Goal: Task Accomplishment & Management: Use online tool/utility

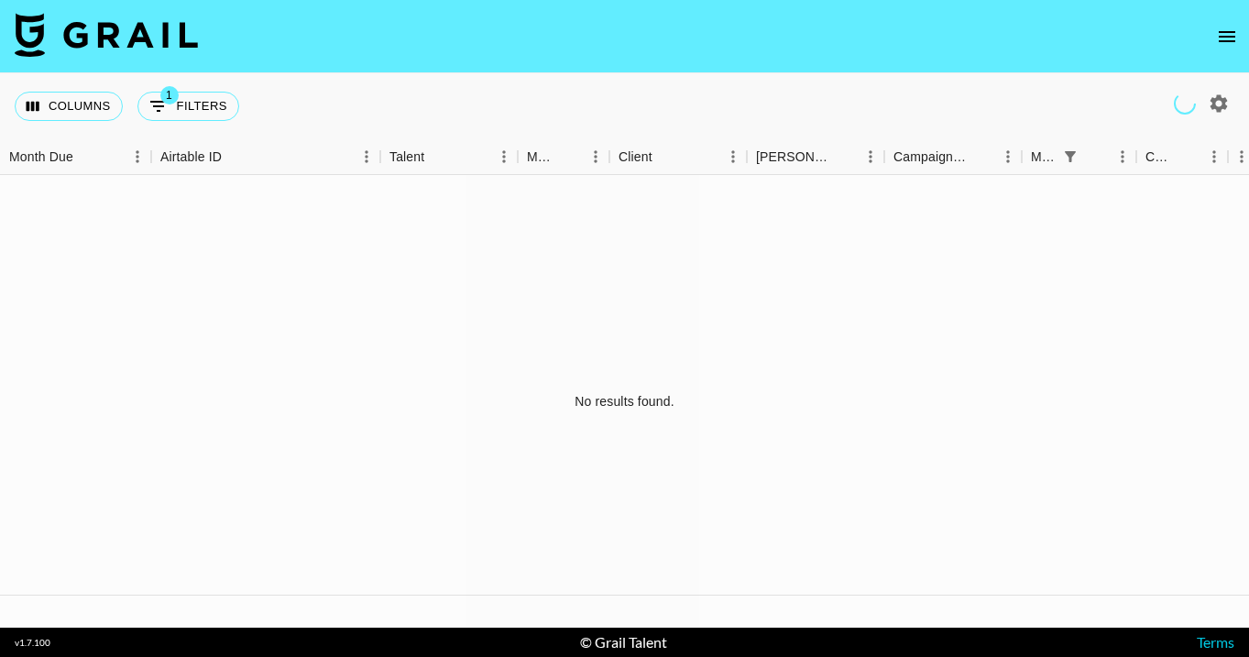
click at [465, 82] on div "Columns 1 Filters + Booking" at bounding box center [624, 106] width 1249 height 66
click at [155, 109] on icon "Show filters" at bounding box center [159, 106] width 22 height 22
select select "monthDue2"
select select "[DATE]"
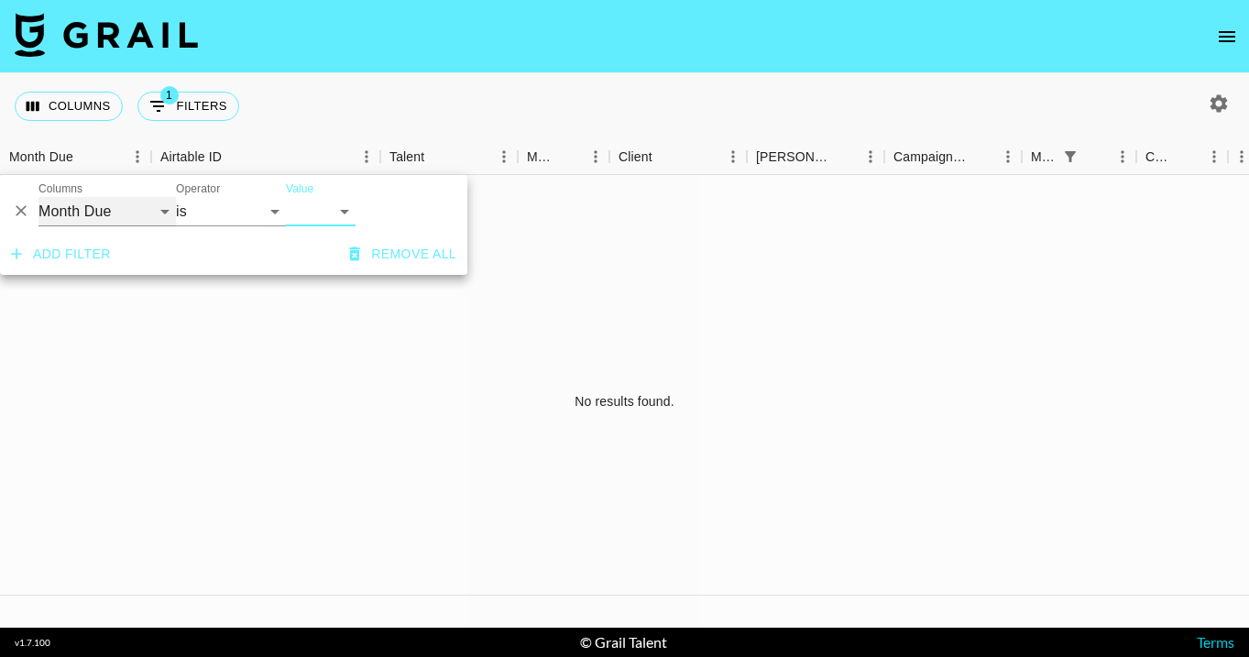
click at [100, 212] on select "Grail Platform ID Airtable ID Talent Manager Client [PERSON_NAME] Campaign (Typ…" at bounding box center [106, 211] width 137 height 29
select select "managerIds"
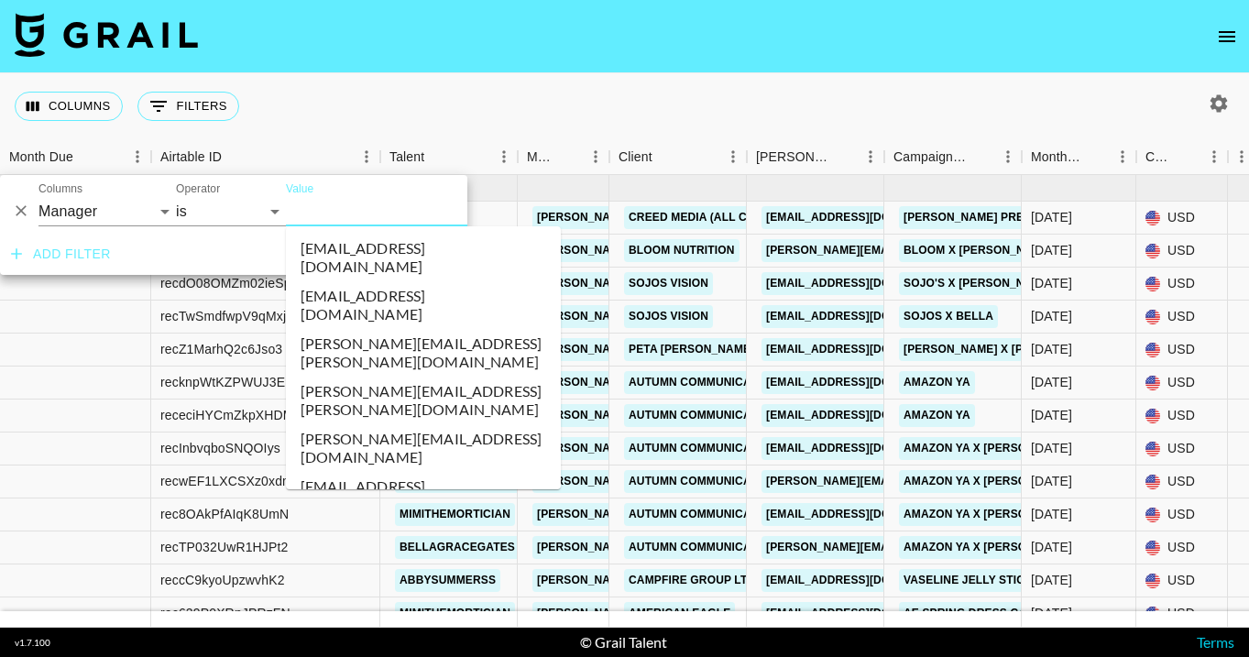
click at [319, 216] on input "Value" at bounding box center [409, 211] width 247 height 28
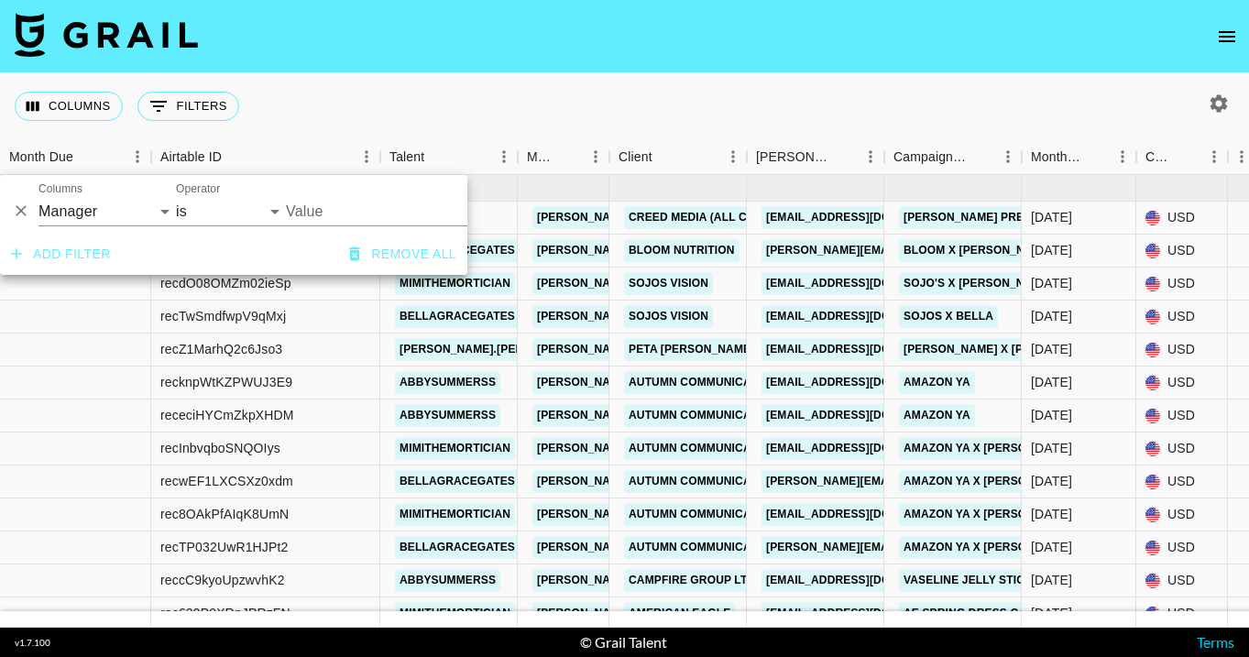
scroll to position [43, 0]
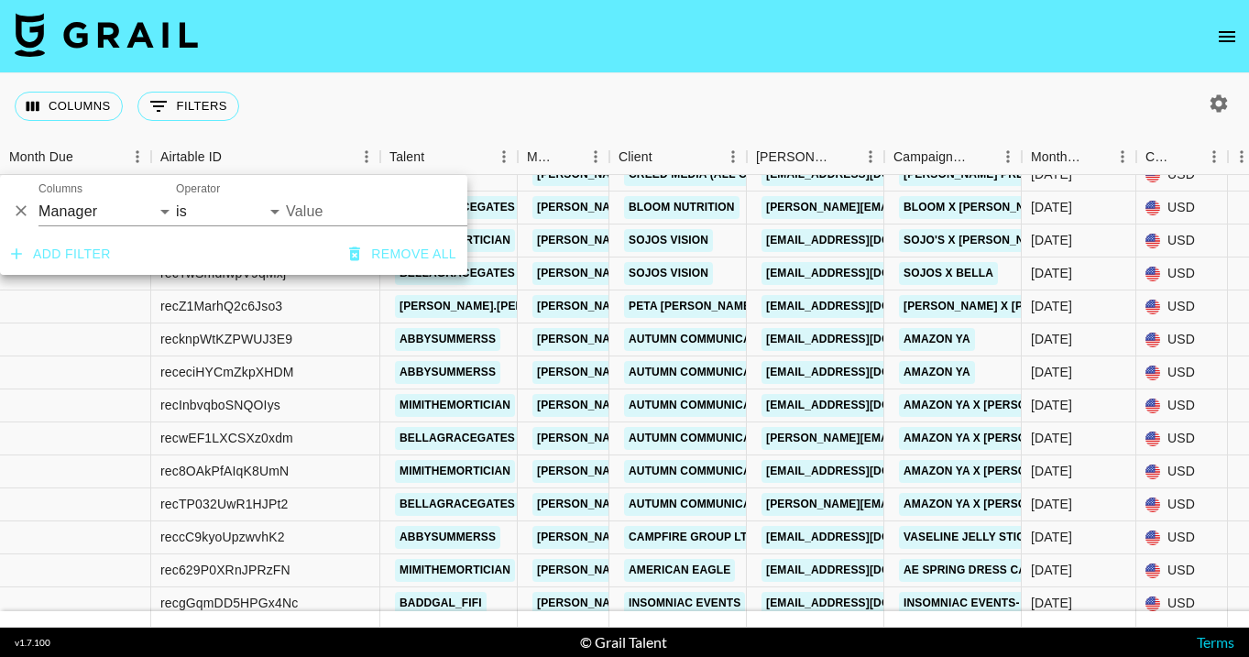
click at [319, 199] on input "Value" at bounding box center [409, 211] width 247 height 28
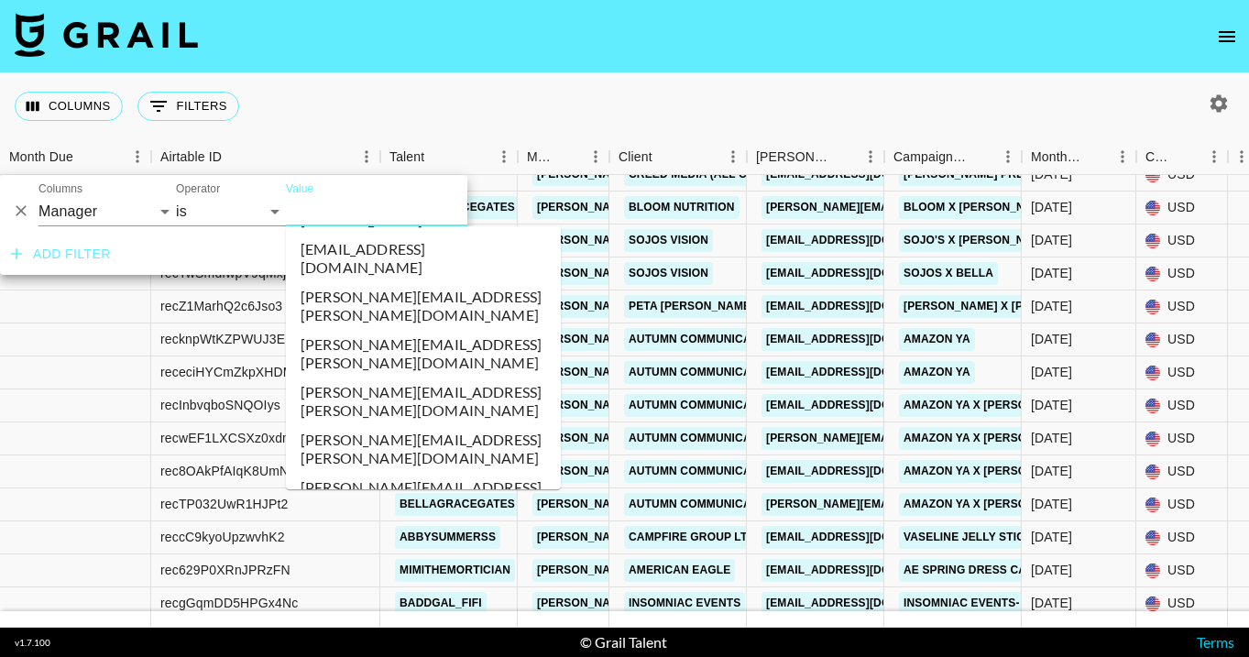
scroll to position [5396, 0]
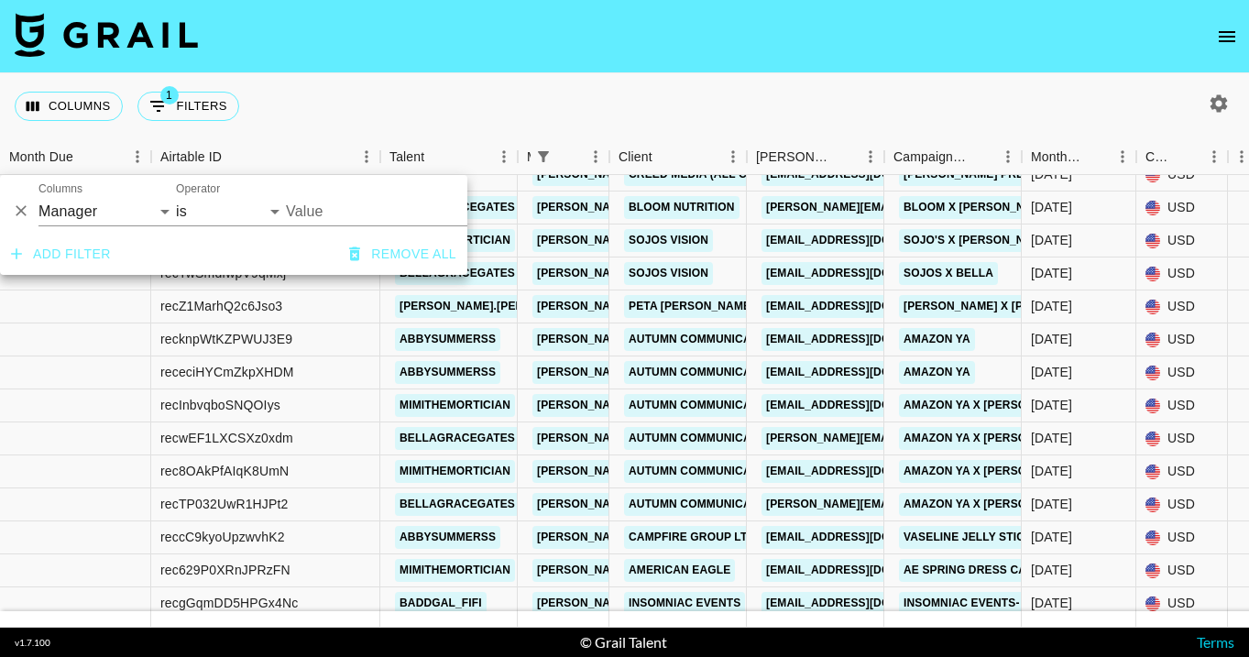
type input "[PERSON_NAME][EMAIL_ADDRESS][DOMAIN_NAME]"
click at [676, 86] on div "Columns 1 Filters + Booking" at bounding box center [624, 106] width 1249 height 66
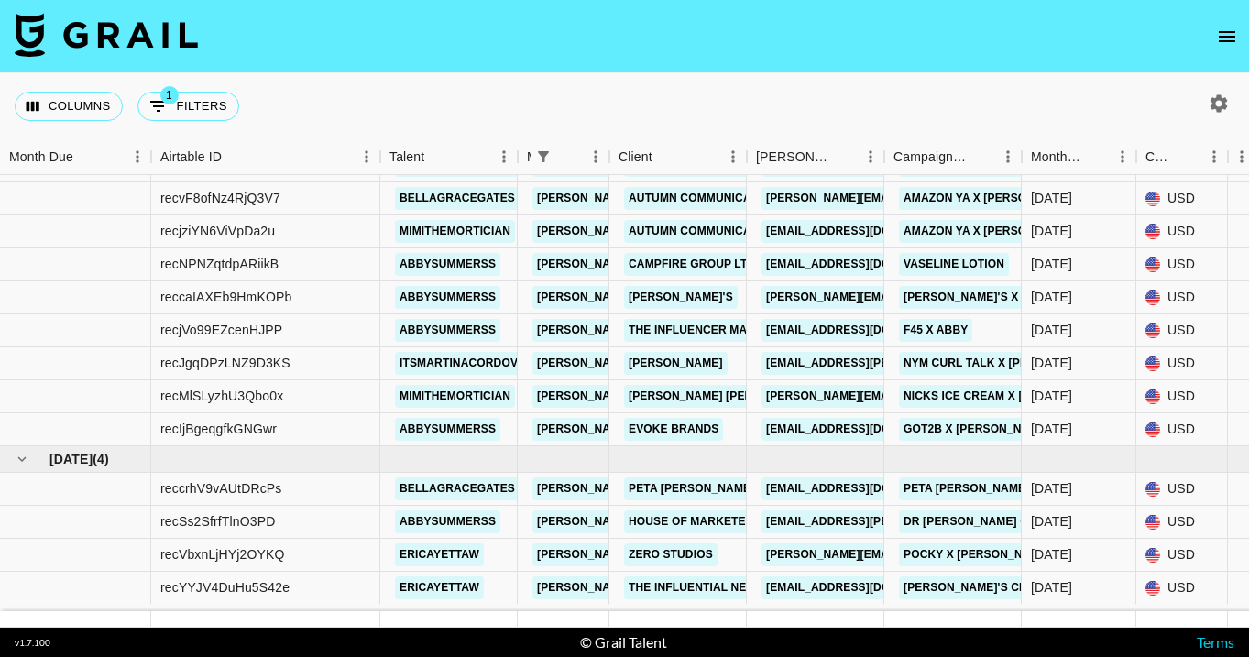
scroll to position [699, 0]
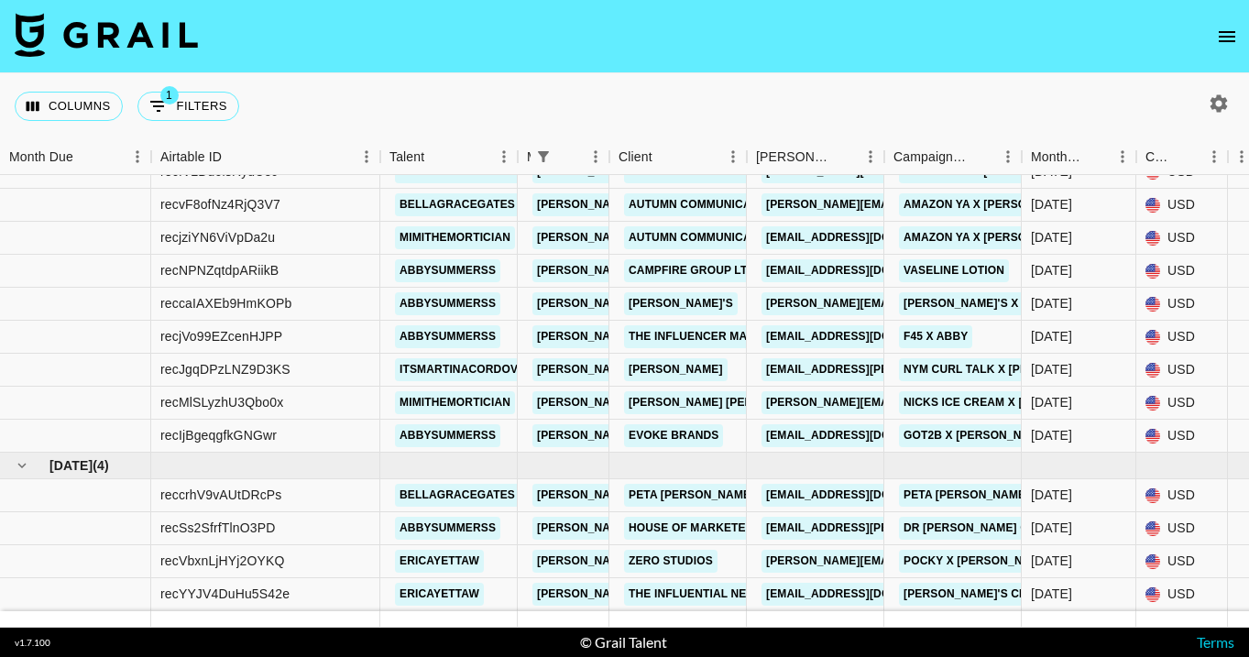
click at [753, 100] on div "Columns 1 Filters + Booking" at bounding box center [624, 106] width 1249 height 66
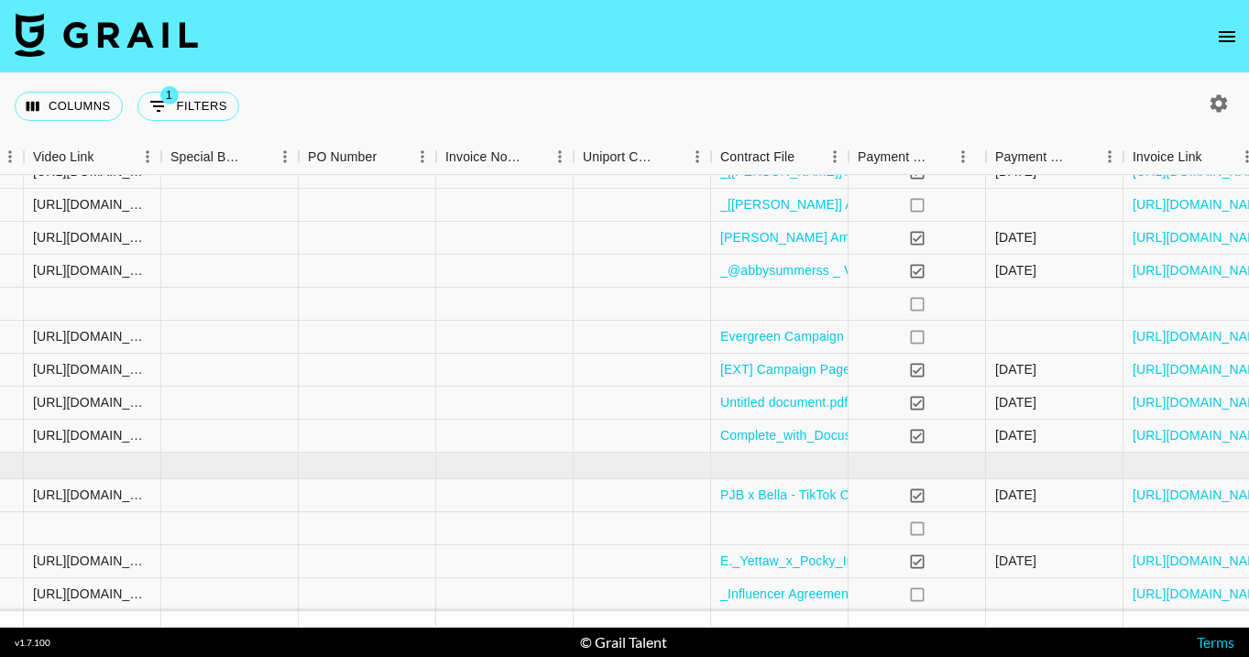
scroll to position [699, 1794]
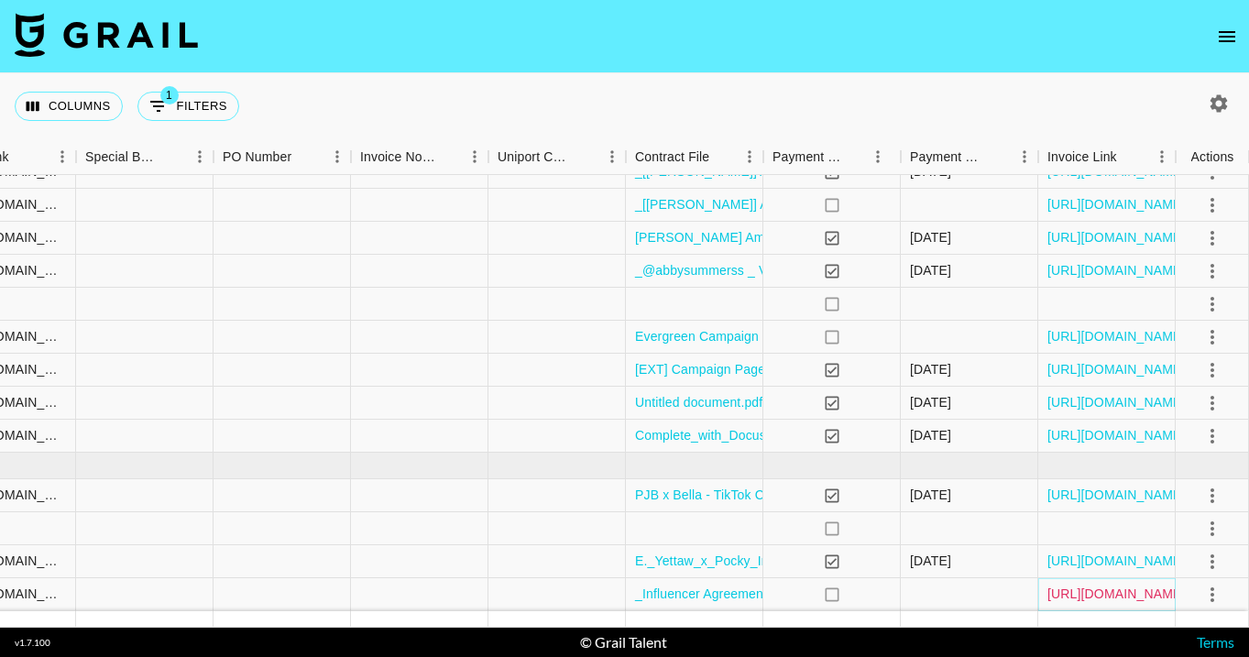
click at [1074, 593] on link "[URL][DOMAIN_NAME]" at bounding box center [1117, 594] width 138 height 18
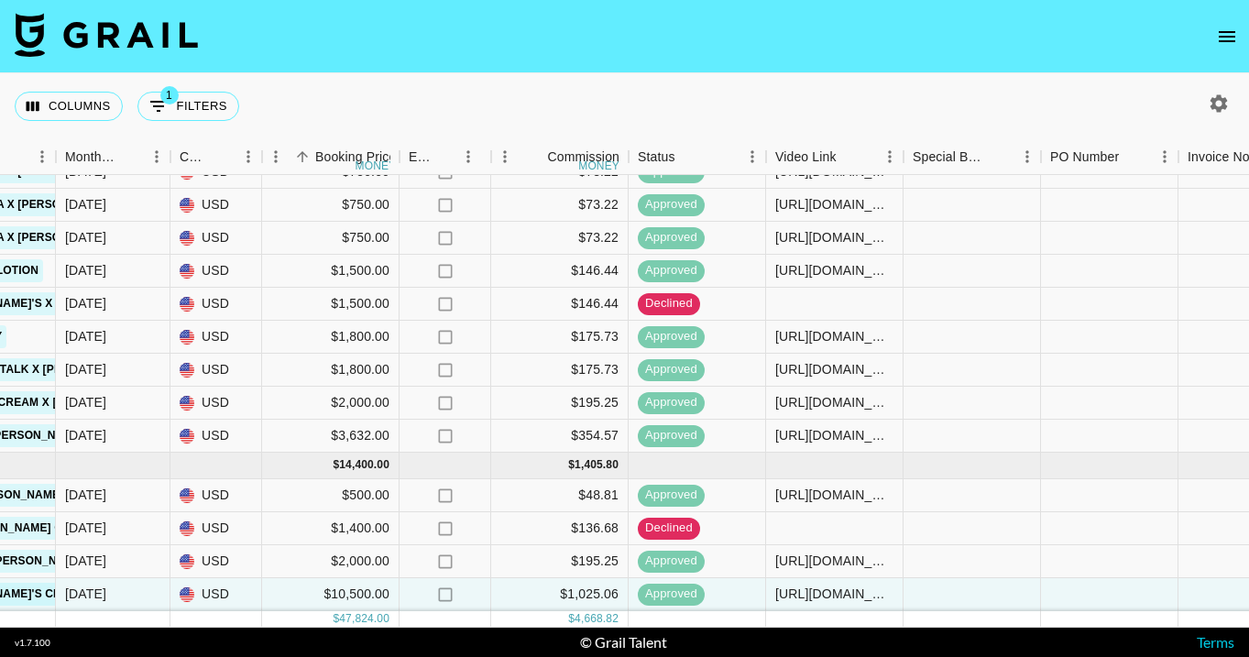
scroll to position [699, 910]
